Goal: Information Seeking & Learning: Learn about a topic

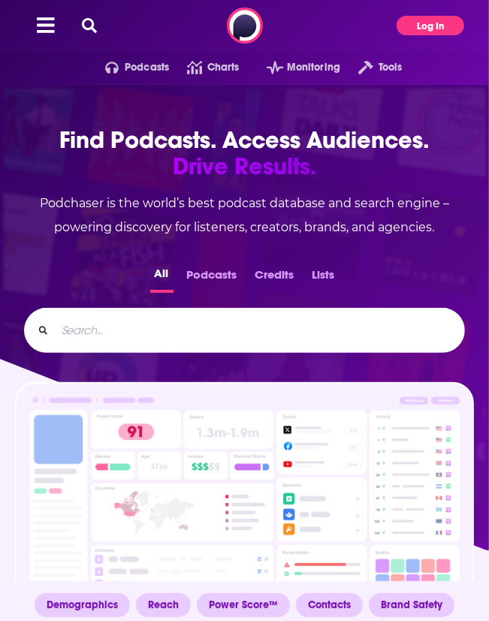
click at [416, 24] on button "Log In" at bounding box center [431, 26] width 68 height 20
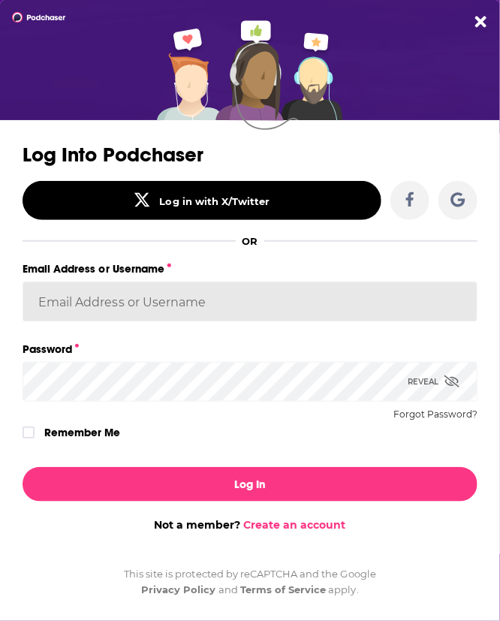
click at [259, 297] on input "Email Address or Username" at bounding box center [250, 302] width 455 height 41
type input "[PERSON_NAME][EMAIL_ADDRESS][DOMAIN_NAME]"
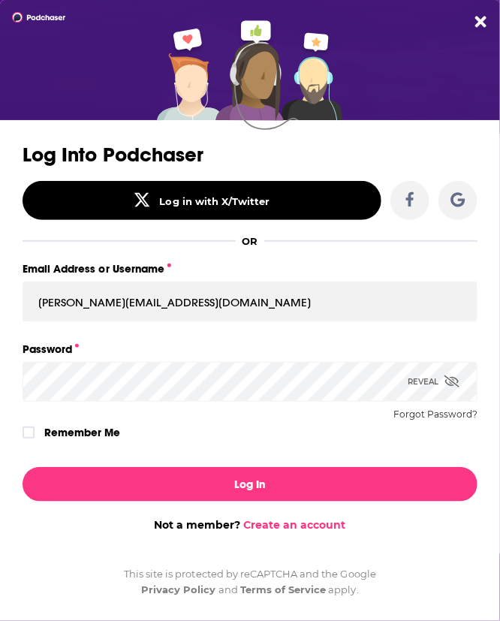
click at [23, 467] on button "Log In" at bounding box center [250, 484] width 455 height 35
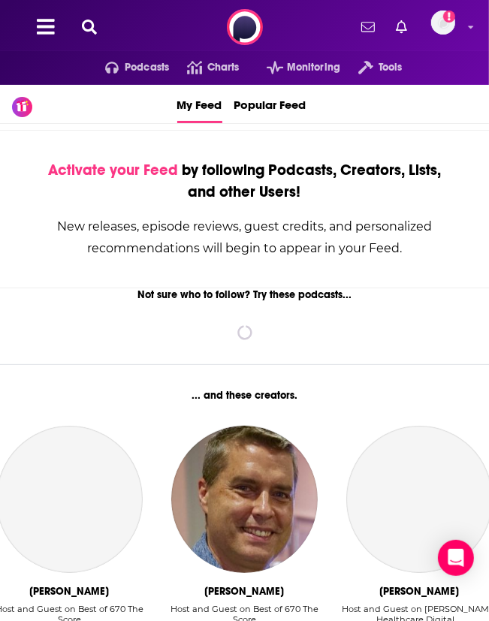
click at [89, 29] on icon at bounding box center [89, 27] width 15 height 15
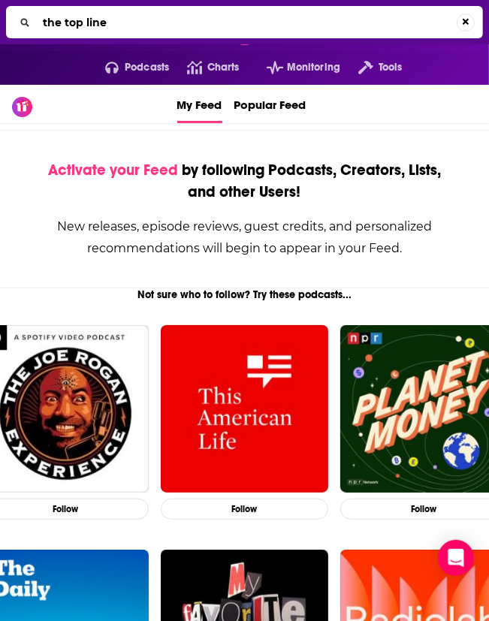
type input "the top line"
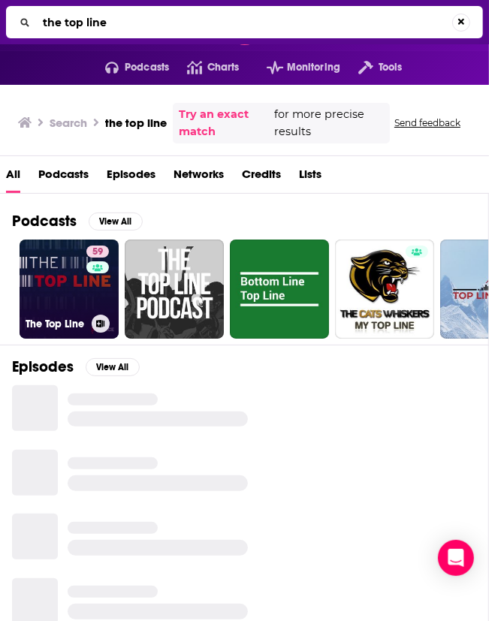
click at [54, 270] on link "59 The Top Line" at bounding box center [69, 289] width 99 height 99
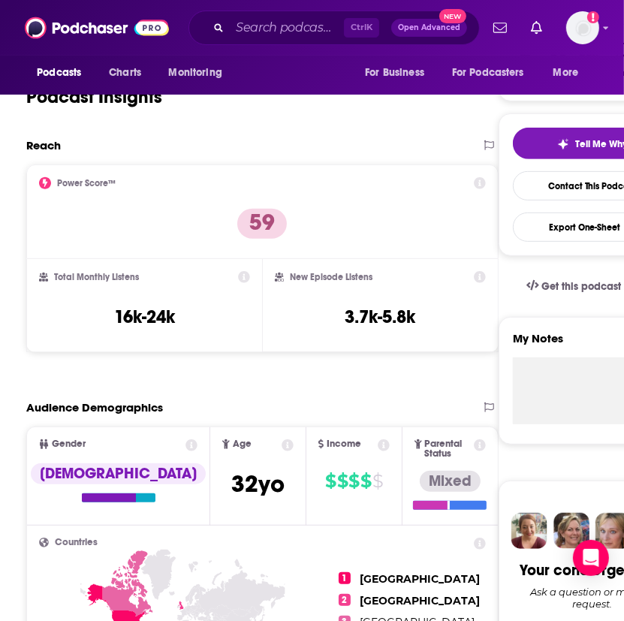
scroll to position [272, 0]
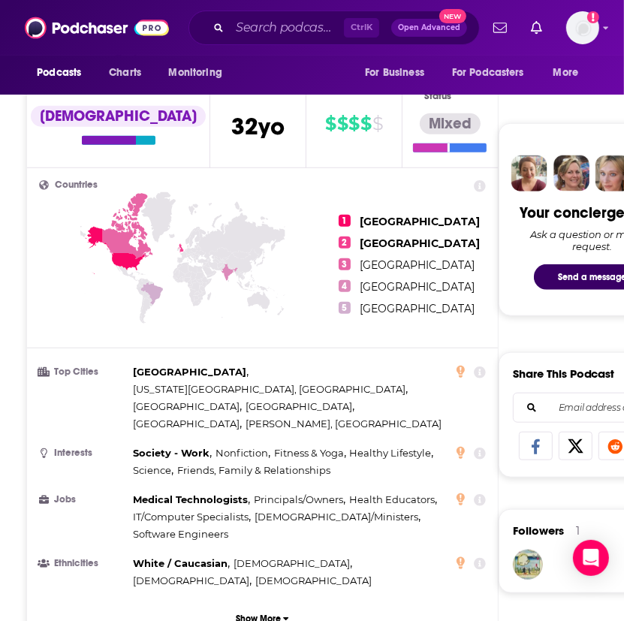
scroll to position [641, 0]
